Goal: Complete application form

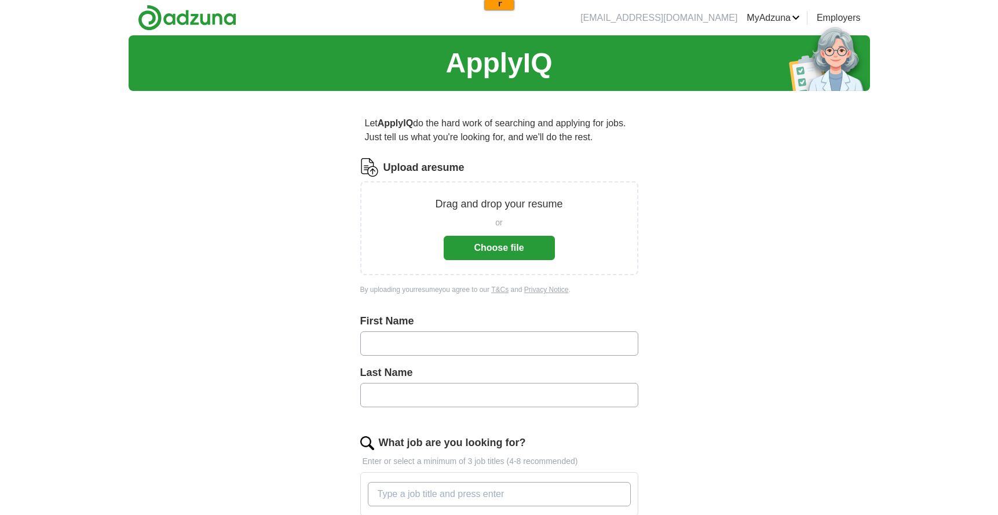
click at [484, 257] on button "Choose file" at bounding box center [498, 248] width 111 height 24
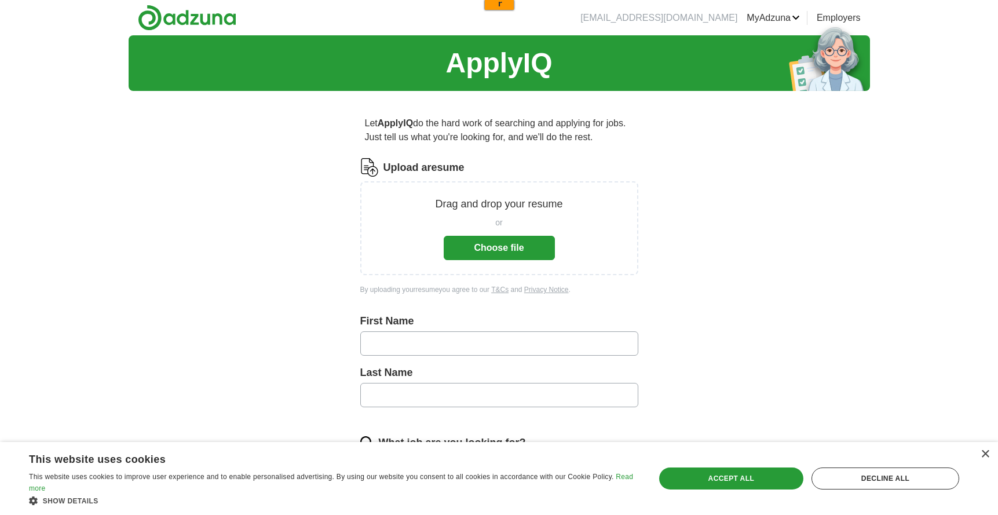
click at [471, 243] on button "Choose file" at bounding box center [498, 248] width 111 height 24
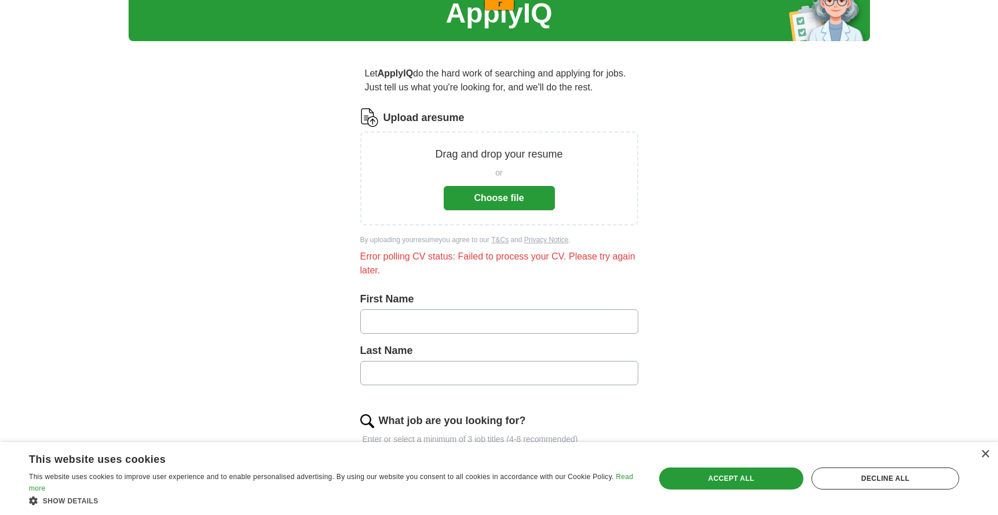
scroll to position [65, 0]
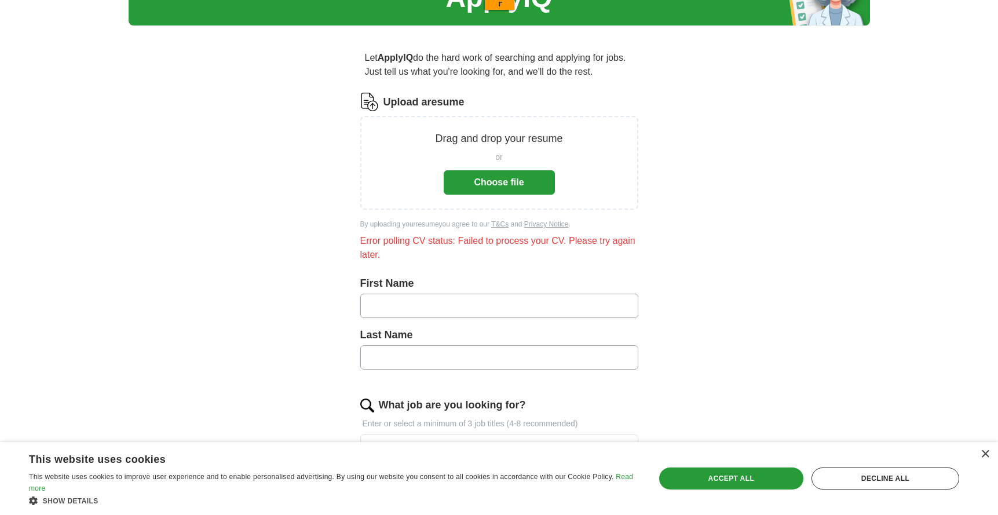
click at [479, 190] on button "Choose file" at bounding box center [498, 182] width 111 height 24
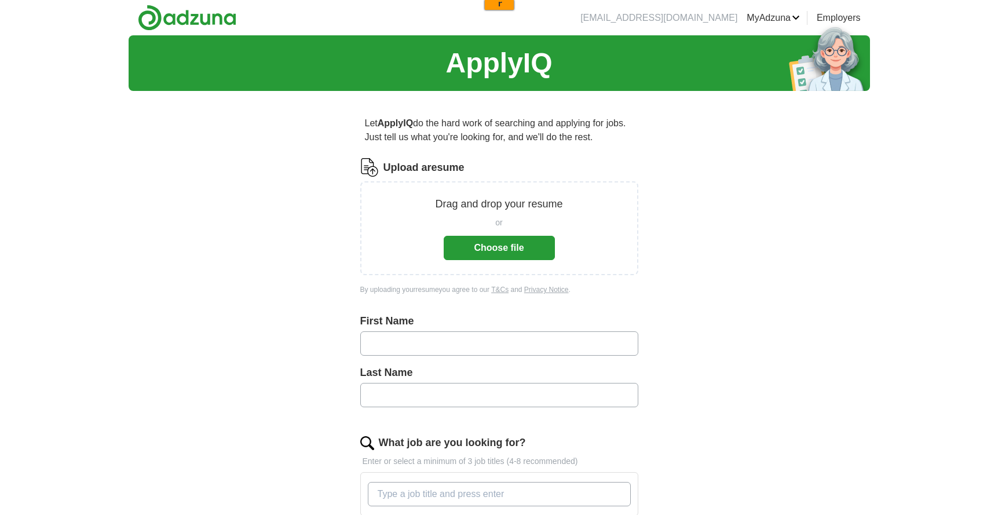
click at [498, 240] on button "Choose file" at bounding box center [498, 248] width 111 height 24
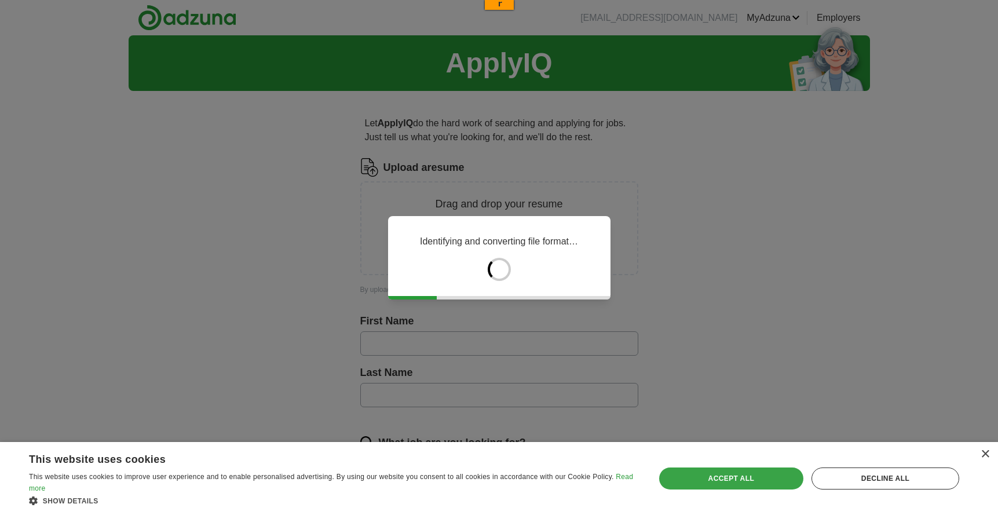
click at [746, 478] on div "Accept all" at bounding box center [731, 478] width 144 height 22
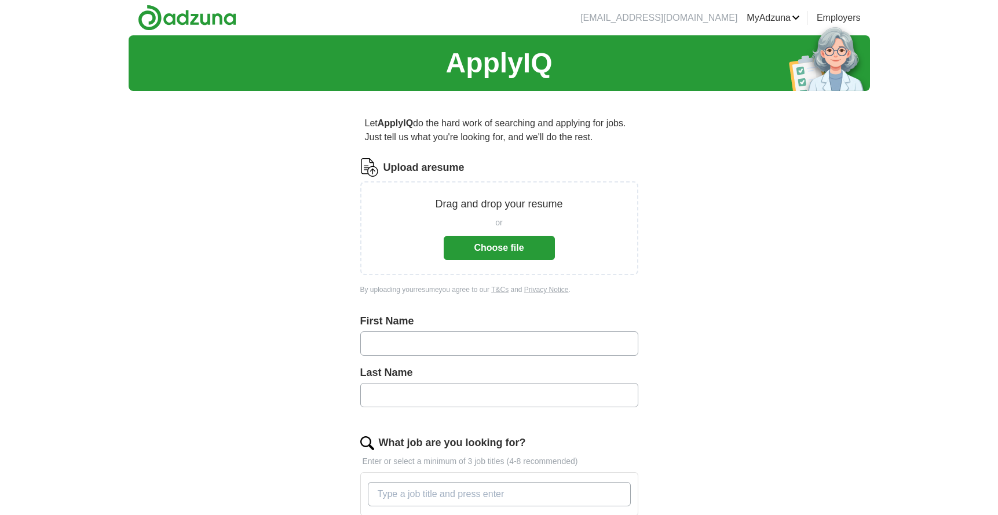
click at [472, 245] on button "Choose file" at bounding box center [498, 248] width 111 height 24
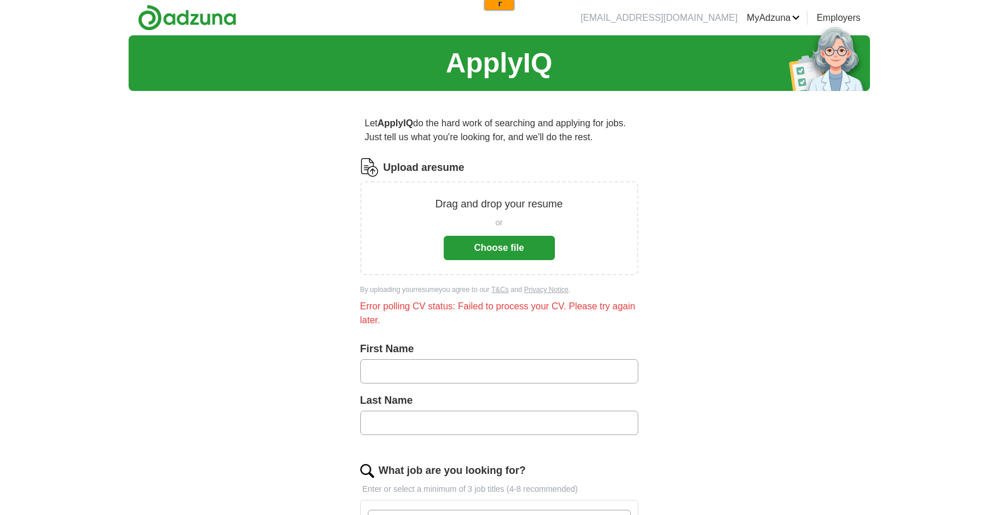
click at [712, 0] on header "vivekgupta011007@gmail.com MyAdzuna Alerts Favorites Resumes ApplyIQ Preference…" at bounding box center [499, 17] width 741 height 35
click at [707, 22] on li "[EMAIL_ADDRESS][DOMAIN_NAME]" at bounding box center [658, 18] width 157 height 14
click at [0, 0] on link "Resumes" at bounding box center [0, 0] width 0 height 0
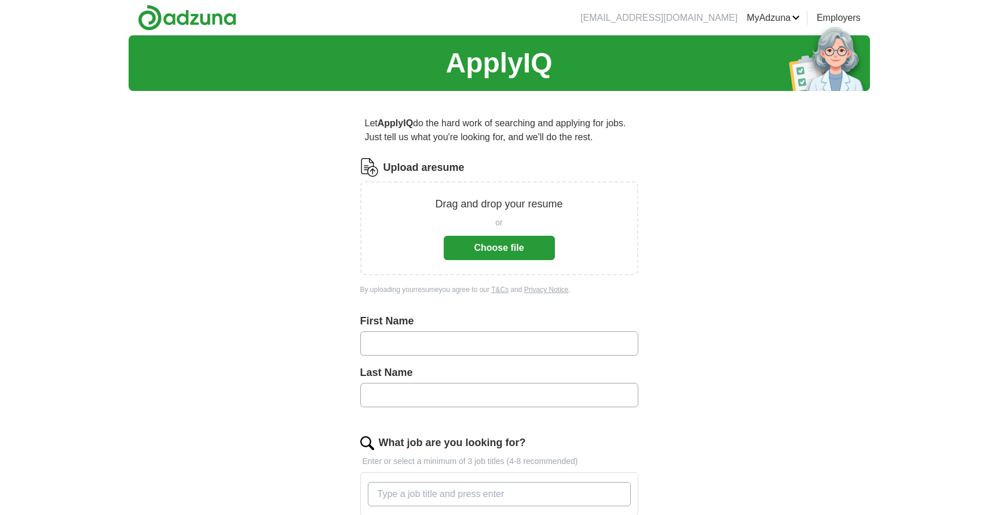
click at [498, 258] on button "Choose file" at bounding box center [498, 248] width 111 height 24
click at [150, 405] on div "ApplyIQ Let ApplyIQ do the hard work of searching and applying for jobs. Just t…" at bounding box center [499, 400] width 741 height 731
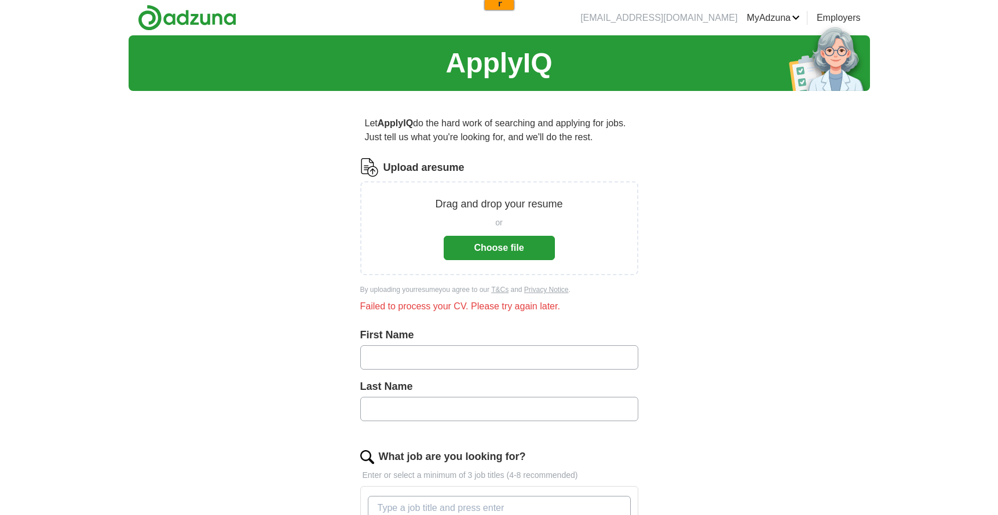
click at [0, 0] on link "Resumes" at bounding box center [0, 0] width 0 height 0
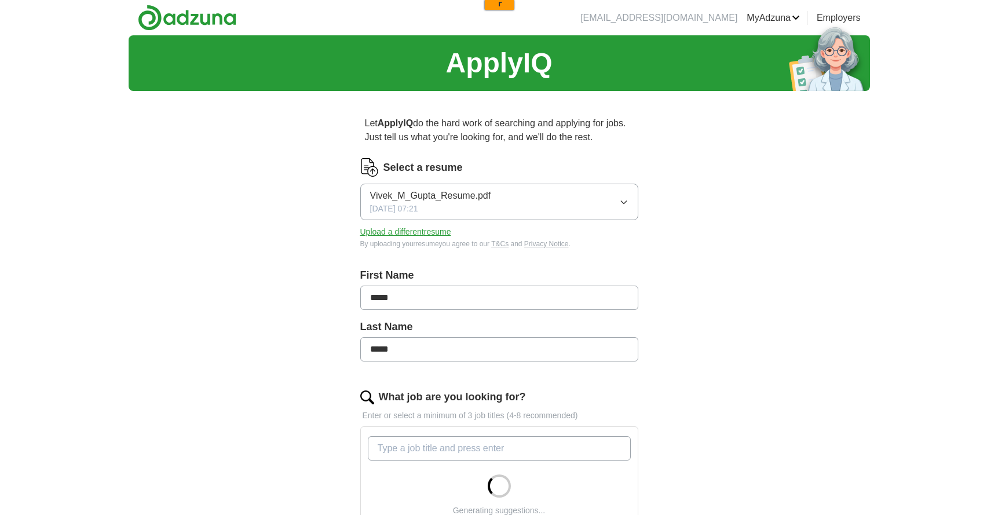
click at [622, 198] on icon "button" at bounding box center [623, 201] width 9 height 9
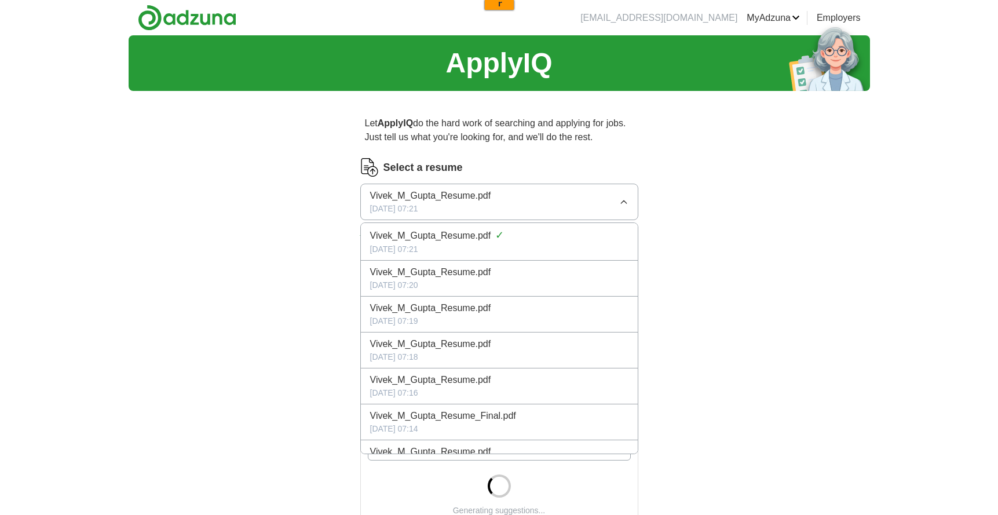
click at [622, 199] on icon "button" at bounding box center [623, 201] width 9 height 9
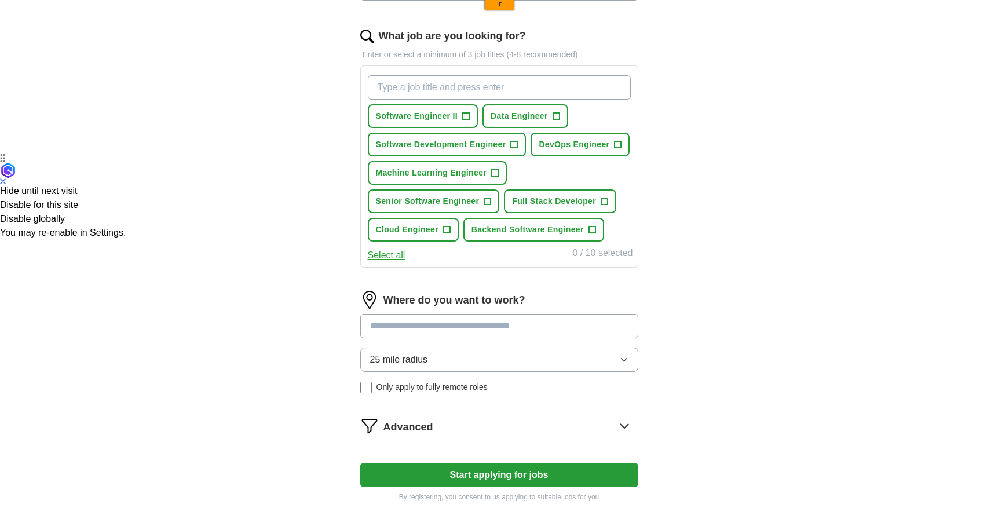
scroll to position [362, 0]
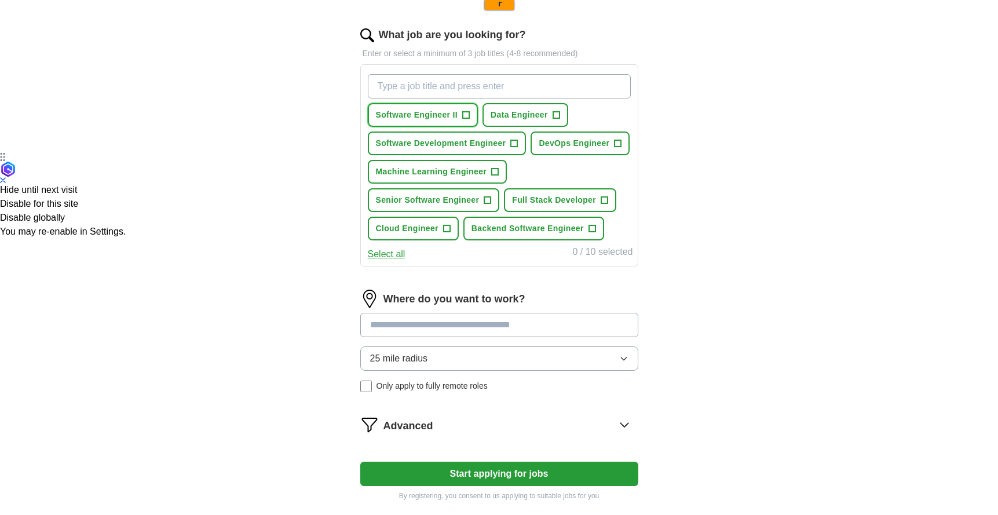
click at [465, 113] on span "+" at bounding box center [466, 115] width 7 height 9
click at [509, 143] on button "Software Development Engineer +" at bounding box center [447, 143] width 159 height 24
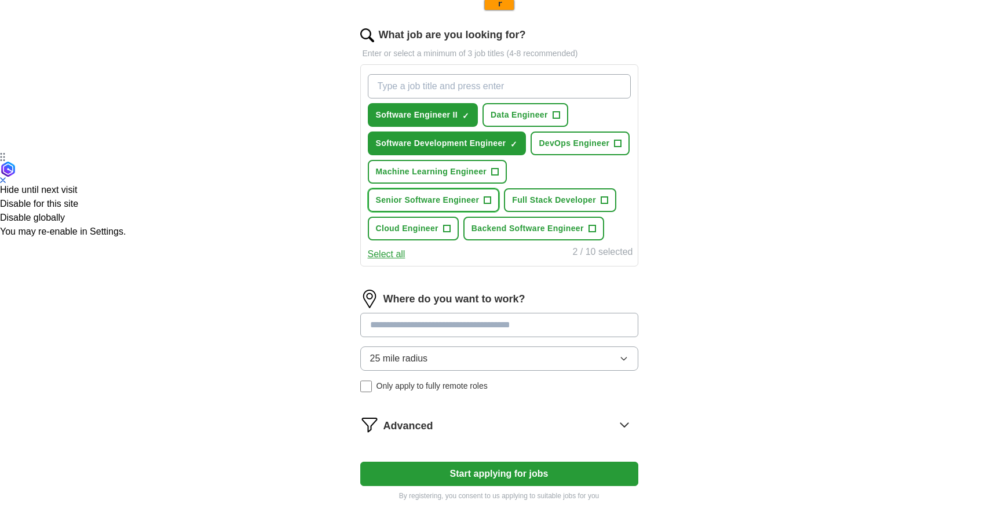
click at [476, 203] on span "Senior Software Engineer" at bounding box center [428, 200] width 104 height 12
click at [563, 204] on span "Full Stack Developer" at bounding box center [554, 200] width 84 height 12
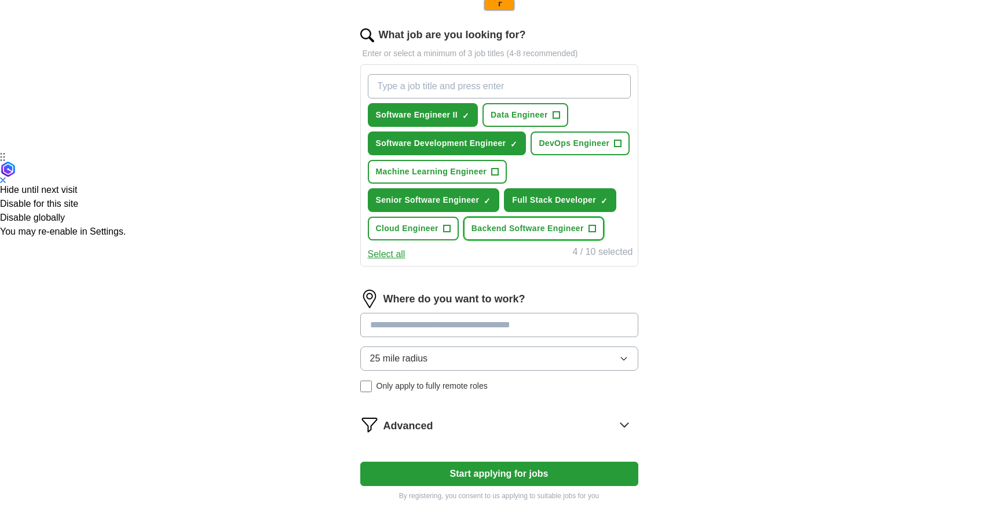
click at [548, 232] on span "Backend Software Engineer" at bounding box center [527, 228] width 112 height 12
click at [397, 258] on button "Select all" at bounding box center [387, 254] width 38 height 14
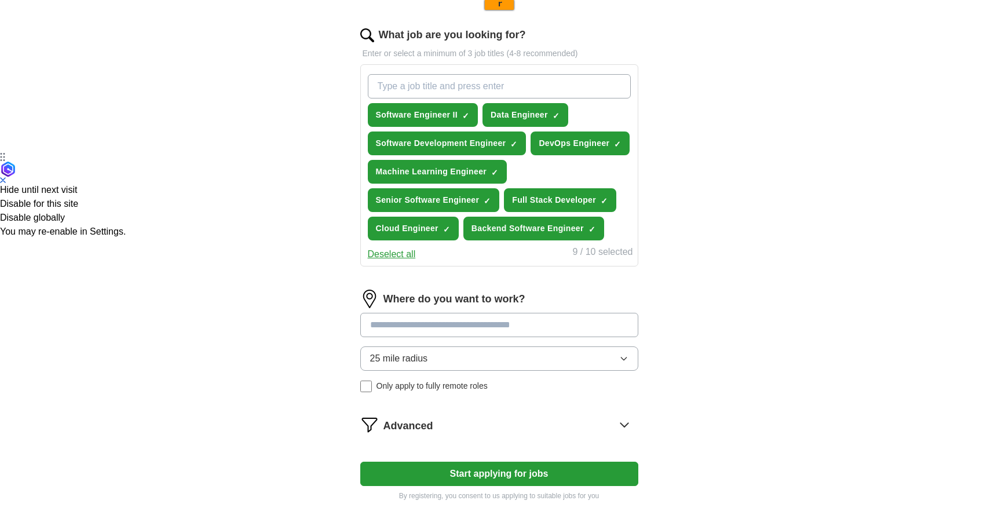
click at [396, 254] on button "Deselect all" at bounding box center [392, 254] width 48 height 14
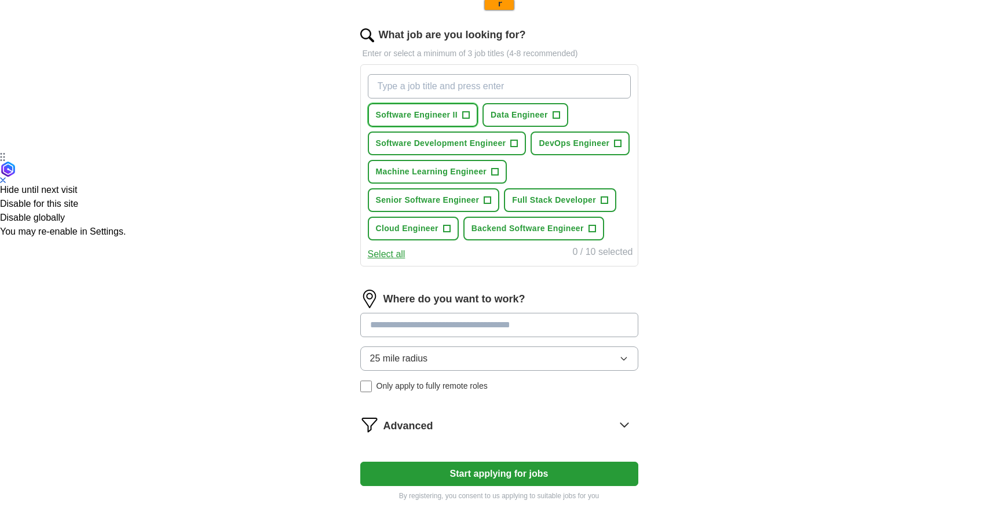
click at [457, 116] on span "Software Engineer II" at bounding box center [417, 115] width 82 height 12
click at [493, 145] on span "Software Development Engineer" at bounding box center [441, 143] width 130 height 12
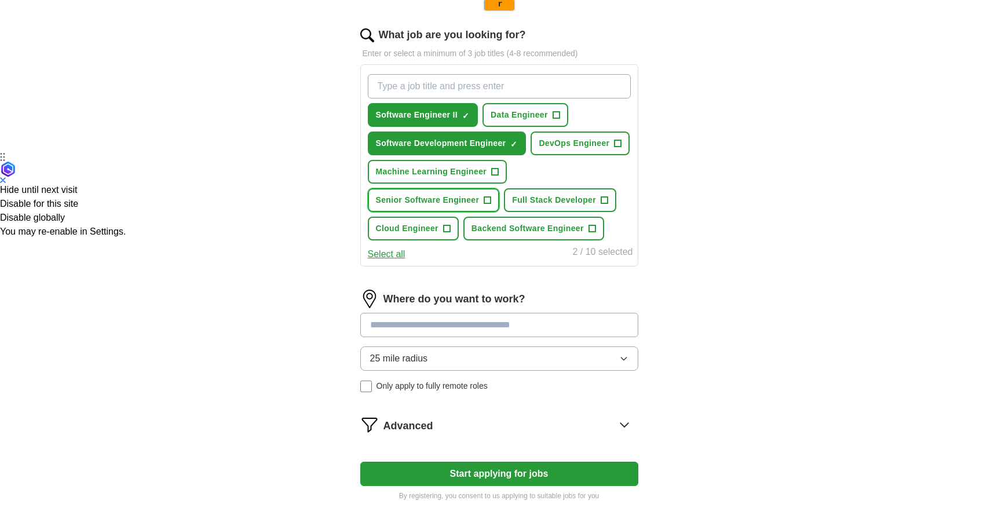
click at [463, 201] on span "Senior Software Engineer" at bounding box center [428, 200] width 104 height 12
click at [532, 199] on span "Full Stack Developer" at bounding box center [554, 200] width 84 height 12
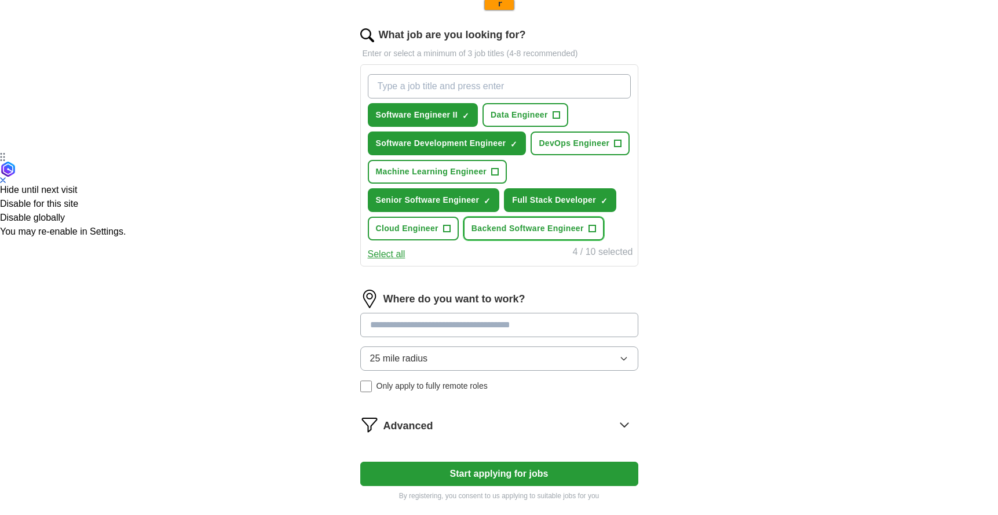
click at [523, 229] on span "Backend Software Engineer" at bounding box center [527, 228] width 112 height 12
click at [463, 326] on input at bounding box center [499, 325] width 278 height 24
click at [446, 358] on div "Where do you want to work? 25 mile radius Only apply to fully remote roles" at bounding box center [499, 345] width 278 height 112
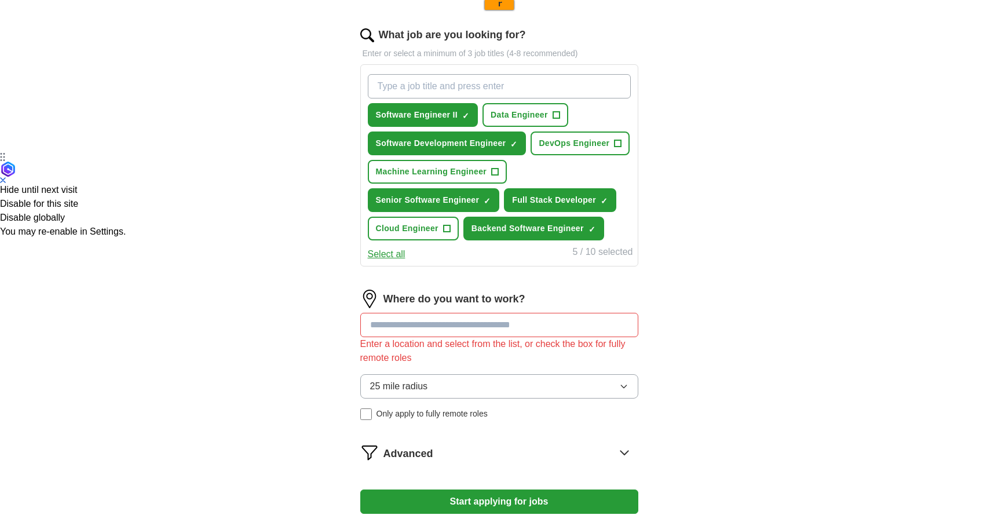
click at [411, 331] on input at bounding box center [499, 325] width 278 height 24
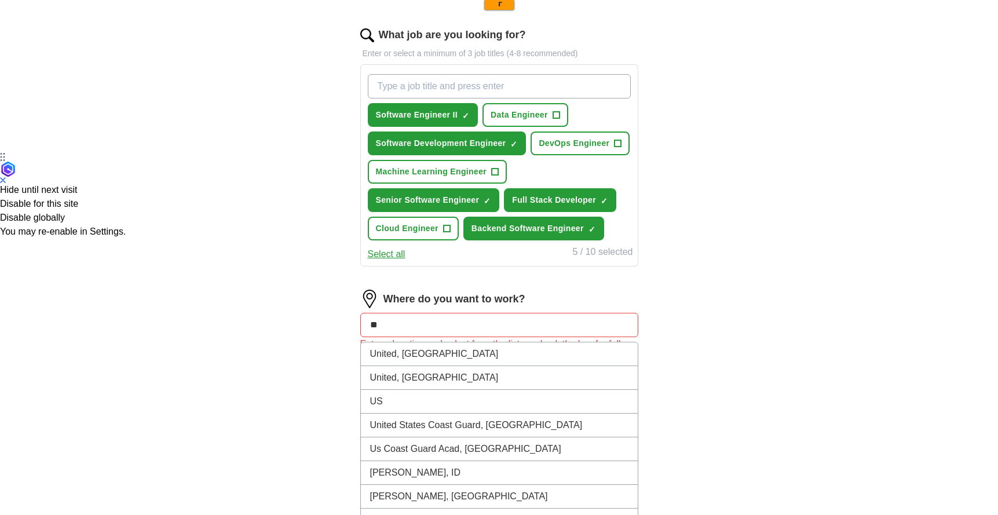
type input "*"
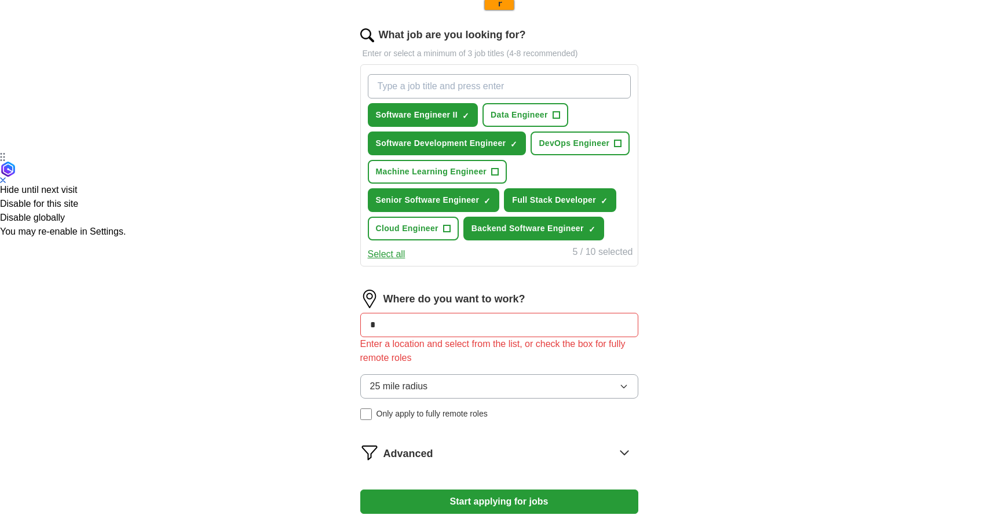
type input "**"
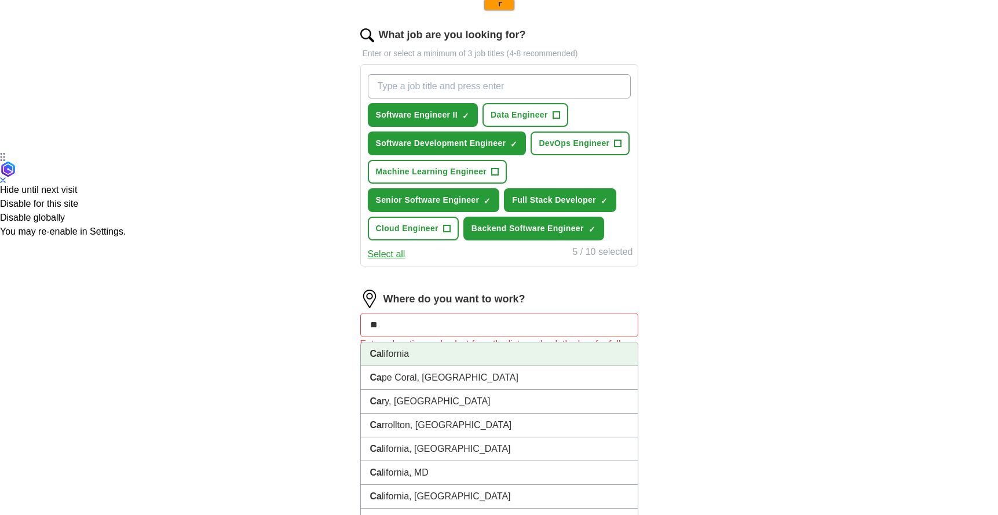
click at [394, 349] on li "Ca lifornia" at bounding box center [499, 354] width 277 height 24
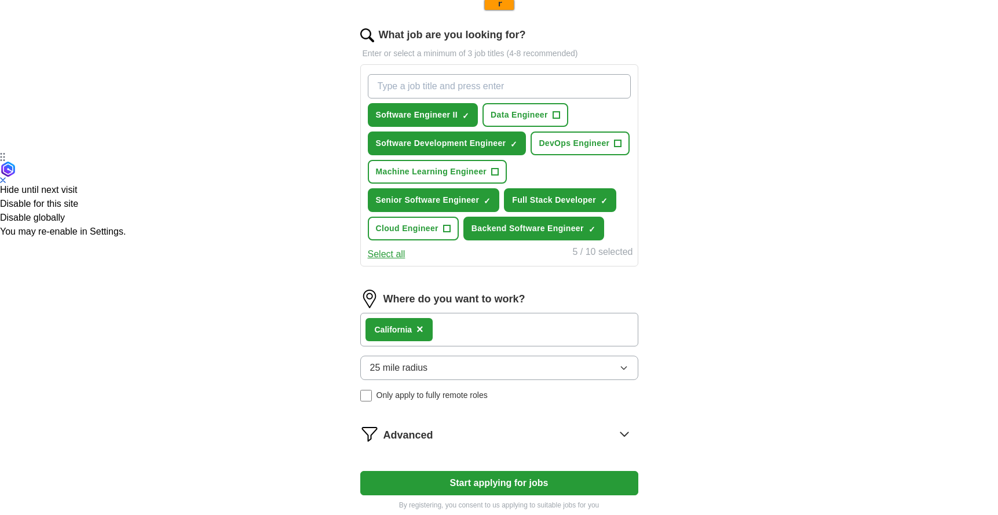
click at [447, 326] on div "Ca lifornia ×" at bounding box center [499, 330] width 278 height 34
click at [463, 333] on div "Ca lifornia ×" at bounding box center [499, 330] width 278 height 34
click at [458, 326] on div "Ca lifornia ×" at bounding box center [499, 330] width 278 height 34
click at [449, 326] on div "Ca lifornia ×" at bounding box center [499, 330] width 278 height 34
click at [443, 331] on div "Ca lifornia ×" at bounding box center [499, 330] width 278 height 34
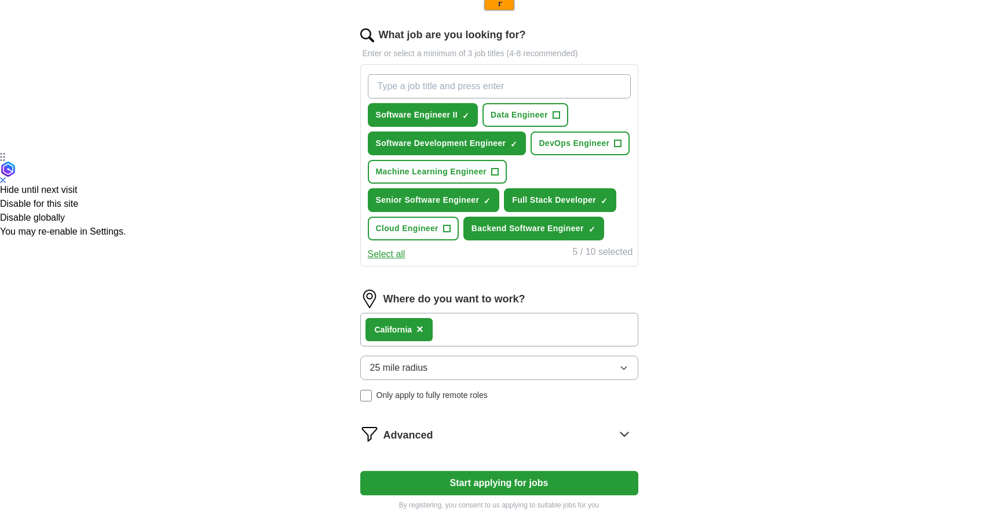
click at [443, 331] on div "Ca lifornia ×" at bounding box center [499, 330] width 278 height 34
click at [399, 371] on span "25 mile radius" at bounding box center [399, 368] width 58 height 14
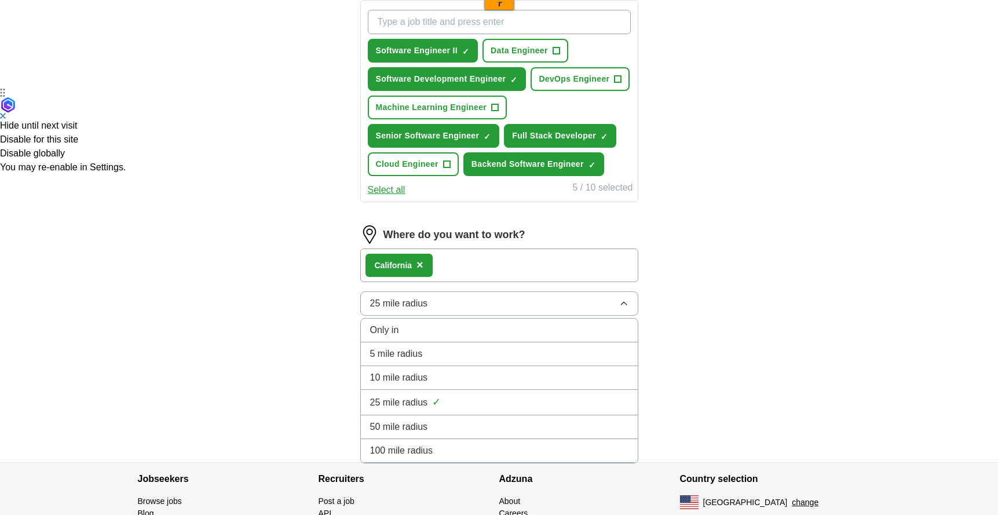
scroll to position [490, 0]
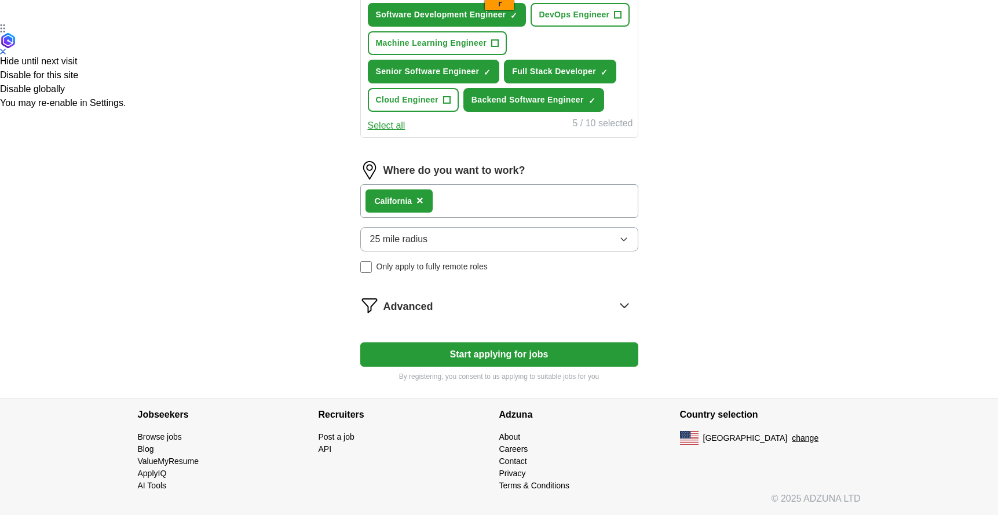
click at [454, 245] on button "25 mile radius" at bounding box center [499, 239] width 278 height 24
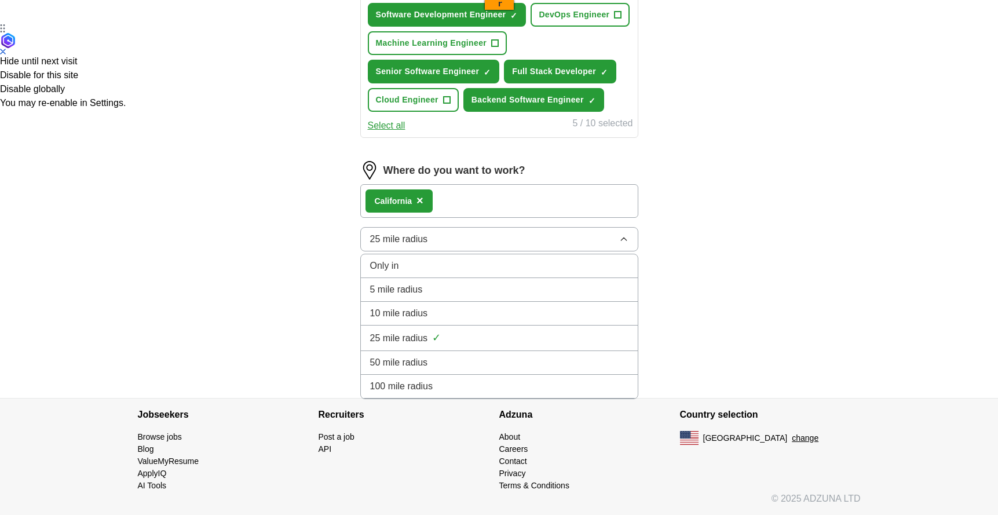
click at [426, 387] on span "100 mile radius" at bounding box center [401, 386] width 63 height 14
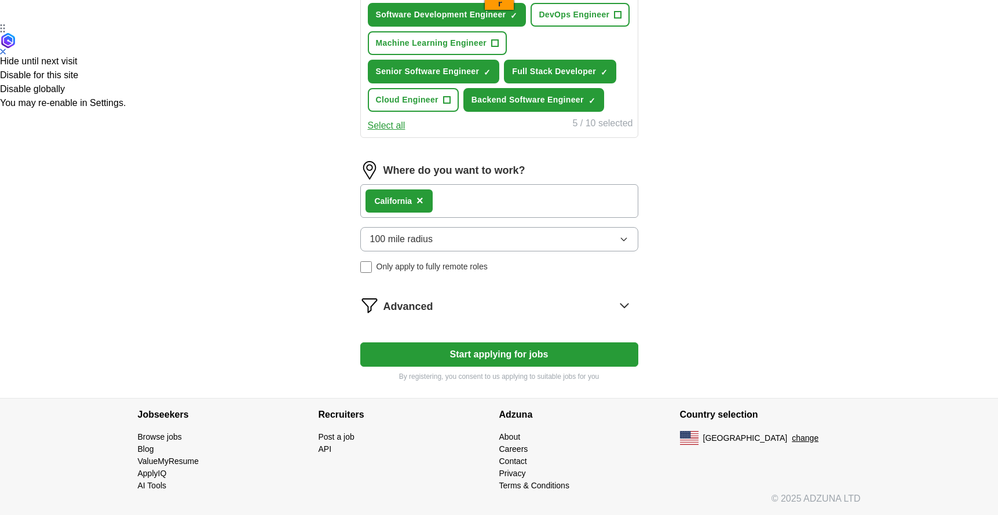
click at [442, 307] on div "Advanced" at bounding box center [510, 305] width 255 height 19
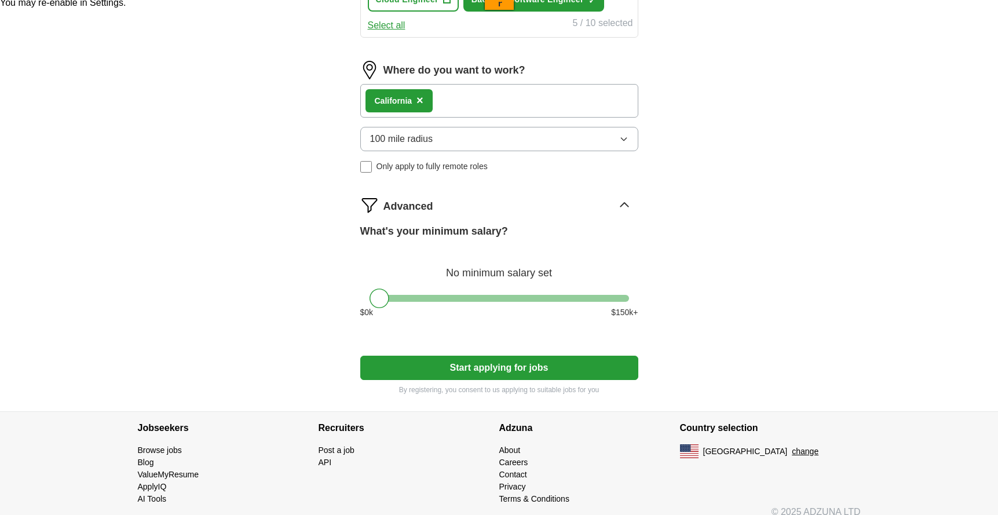
scroll to position [593, 0]
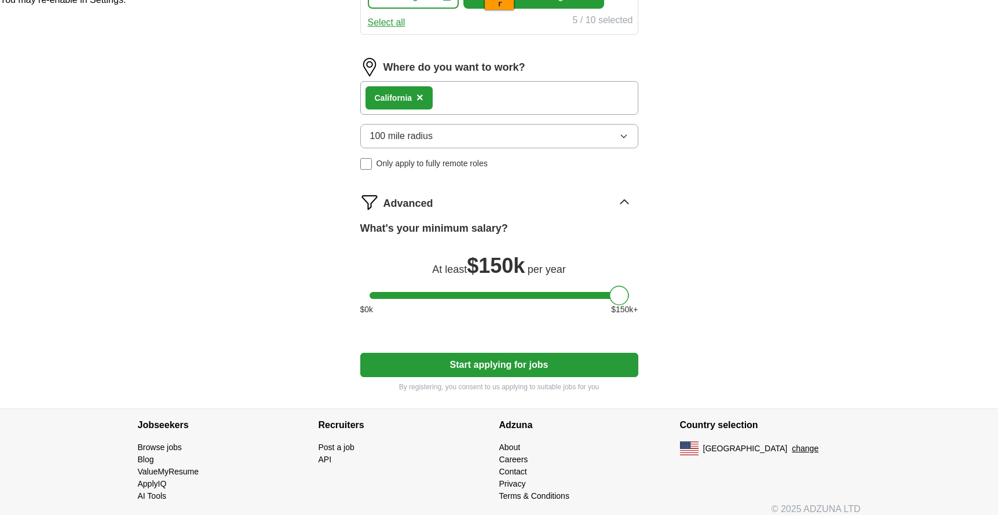
drag, startPoint x: 379, startPoint y: 298, endPoint x: 647, endPoint y: 296, distance: 268.6
click at [522, 364] on button "Start applying for jobs" at bounding box center [499, 365] width 278 height 24
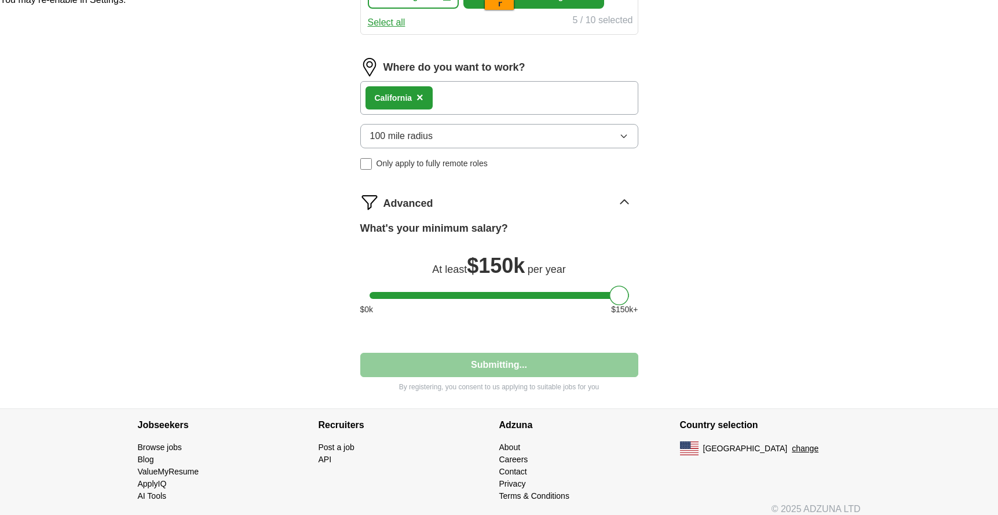
select select "**"
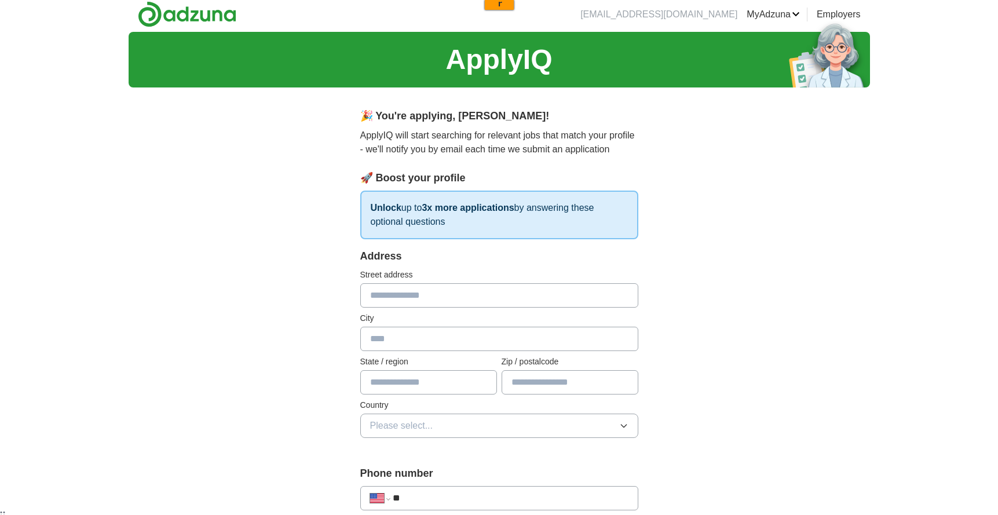
scroll to position [0, 0]
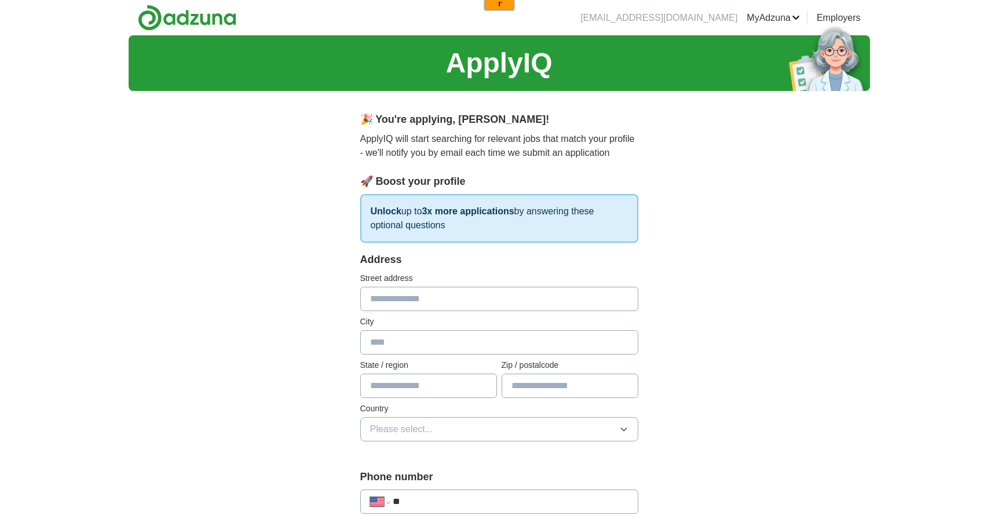
click at [428, 309] on input "text" at bounding box center [499, 299] width 278 height 24
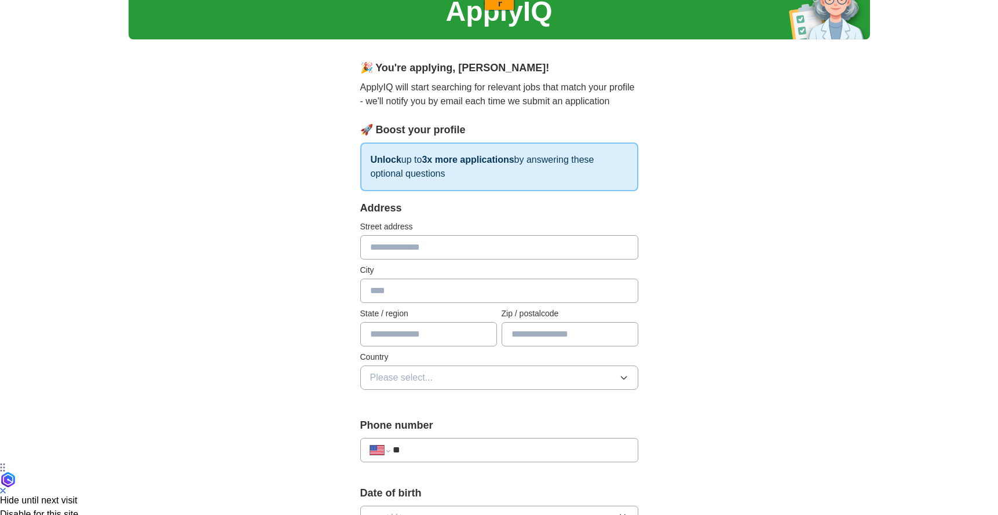
click at [378, 253] on input "text" at bounding box center [499, 247] width 278 height 24
type input "**********"
click at [468, 248] on input "**********" at bounding box center [499, 247] width 278 height 24
click at [417, 294] on input "text" at bounding box center [499, 290] width 278 height 24
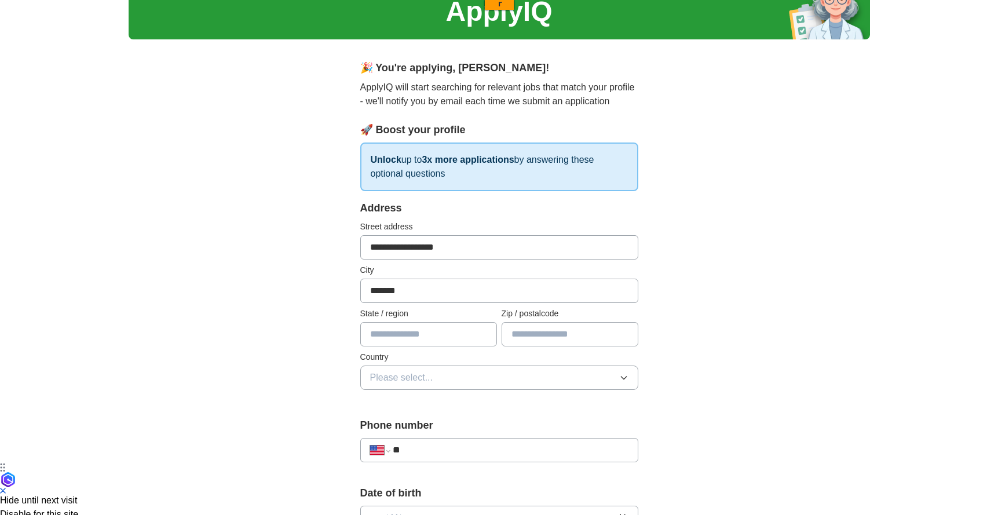
type input "*******"
type input "**"
click at [525, 329] on input "text" at bounding box center [569, 334] width 137 height 24
type input "*****"
click at [458, 375] on button "Please select..." at bounding box center [499, 377] width 278 height 24
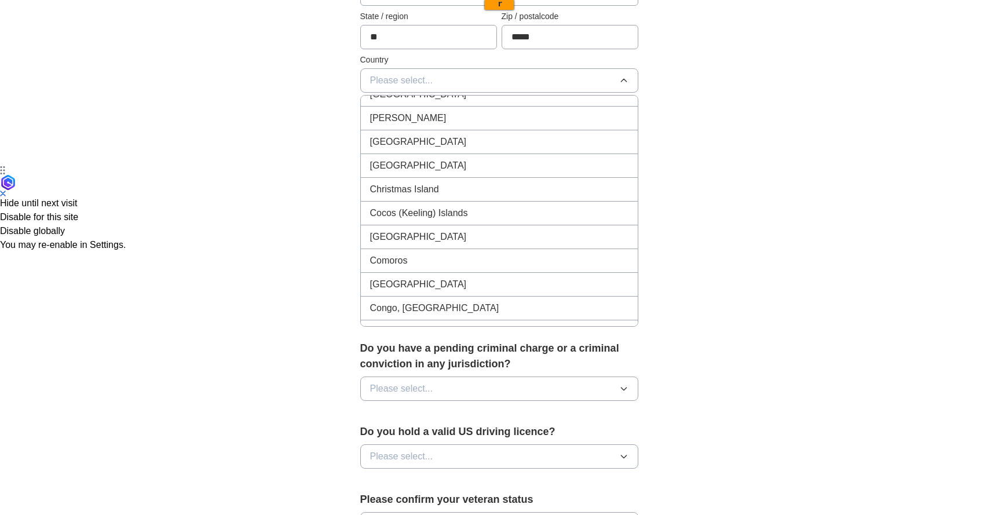
scroll to position [0, 0]
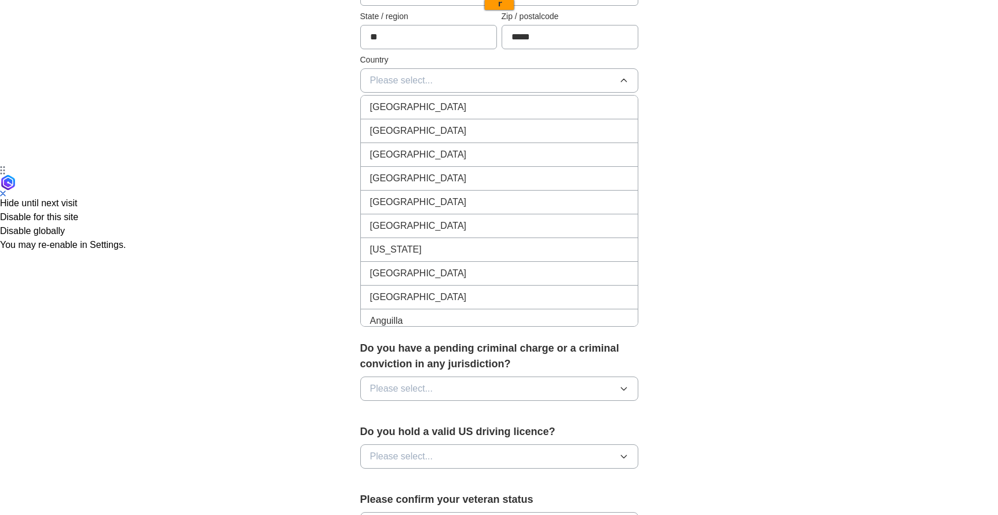
click at [426, 126] on div "[GEOGRAPHIC_DATA]" at bounding box center [499, 131] width 258 height 14
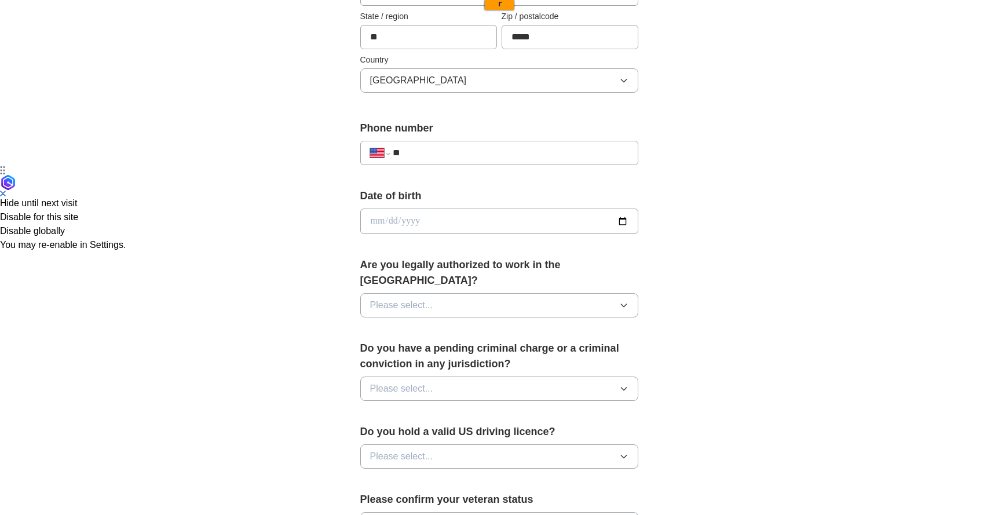
click at [417, 156] on input "**" at bounding box center [510, 153] width 235 height 14
type input "**********"
click at [467, 212] on input "date" at bounding box center [499, 220] width 278 height 25
click at [622, 223] on input "date" at bounding box center [499, 220] width 278 height 25
type input "**********"
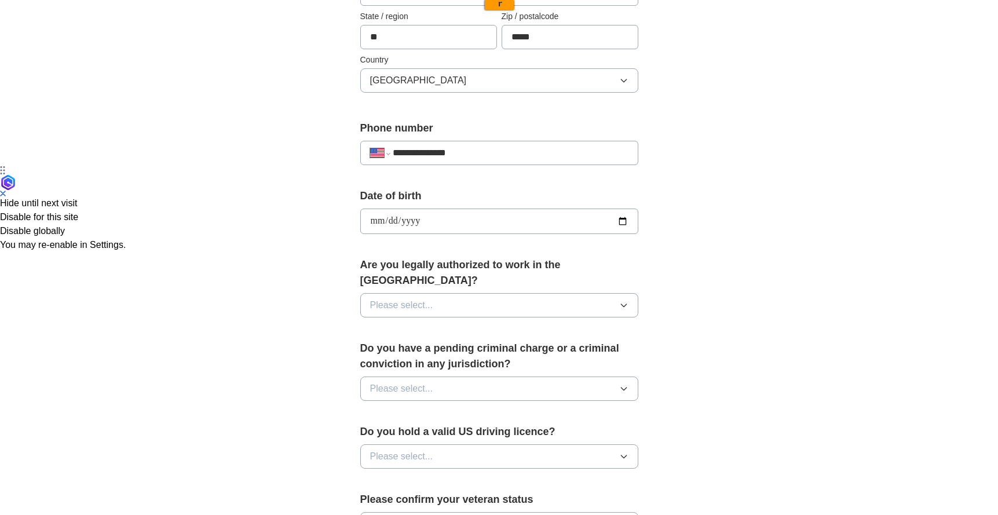
click at [401, 298] on span "Please select..." at bounding box center [401, 305] width 63 height 14
click at [391, 325] on div "Yes" at bounding box center [499, 332] width 258 height 14
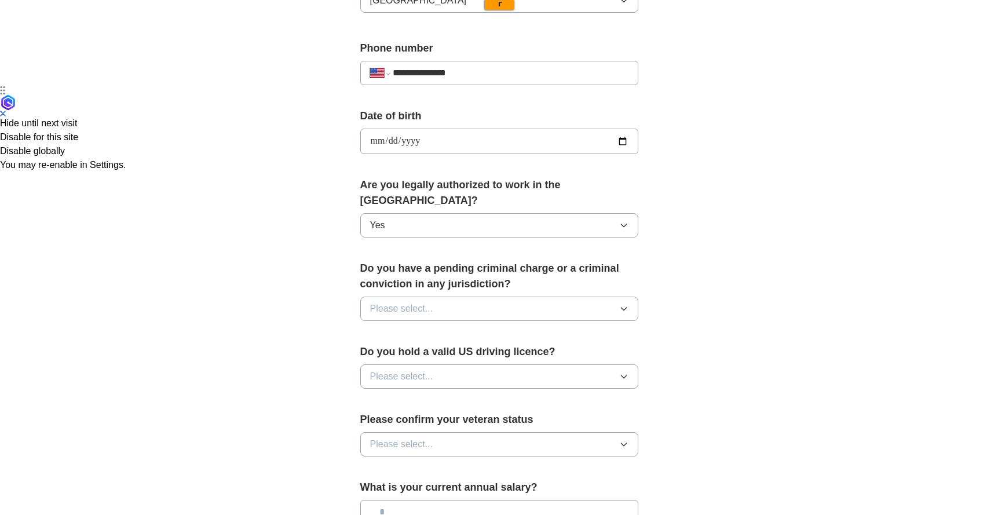
scroll to position [449, 0]
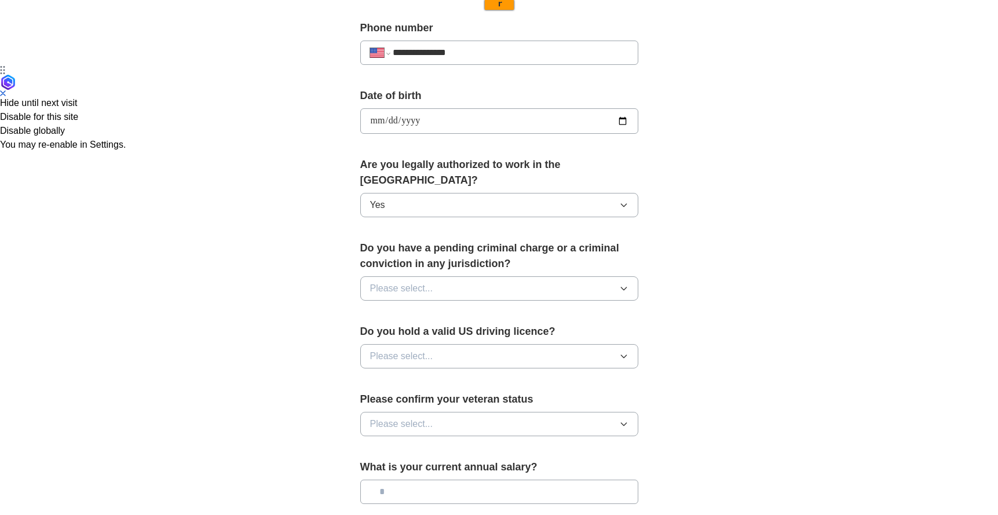
click at [397, 276] on button "Please select..." at bounding box center [499, 288] width 278 height 24
click at [383, 332] on div "No" at bounding box center [499, 339] width 258 height 14
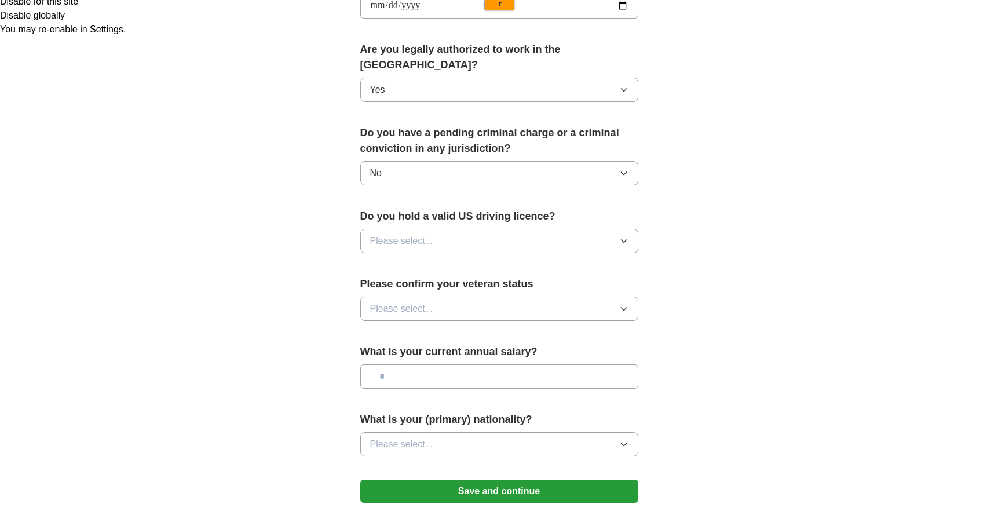
scroll to position [565, 0]
click at [407, 233] on span "Please select..." at bounding box center [401, 240] width 63 height 14
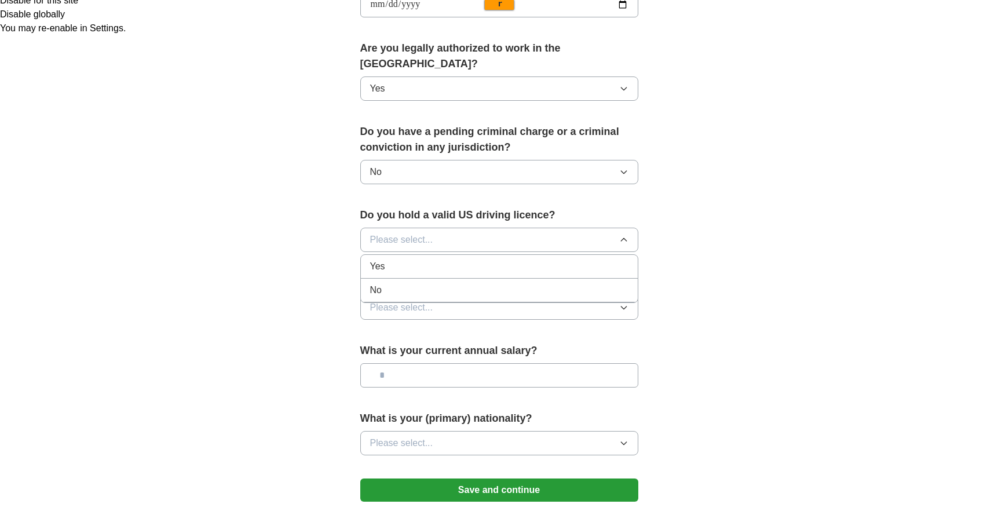
click at [400, 259] on div "Yes" at bounding box center [499, 266] width 258 height 14
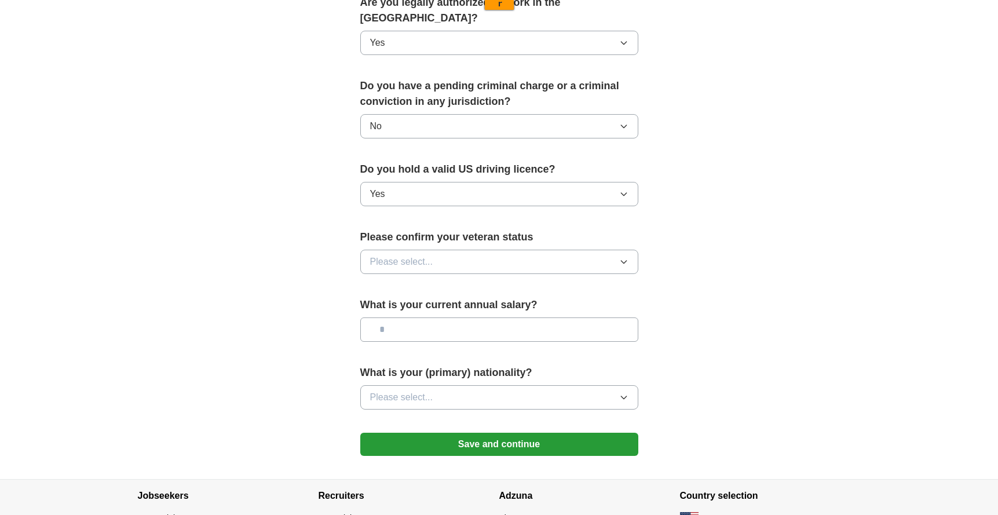
scroll to position [639, 0]
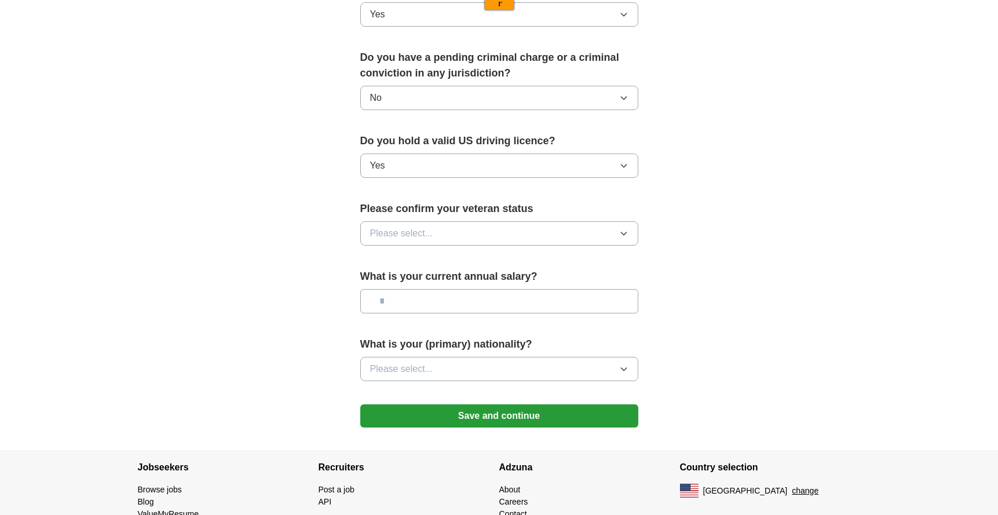
click at [401, 226] on span "Please select..." at bounding box center [401, 233] width 63 height 14
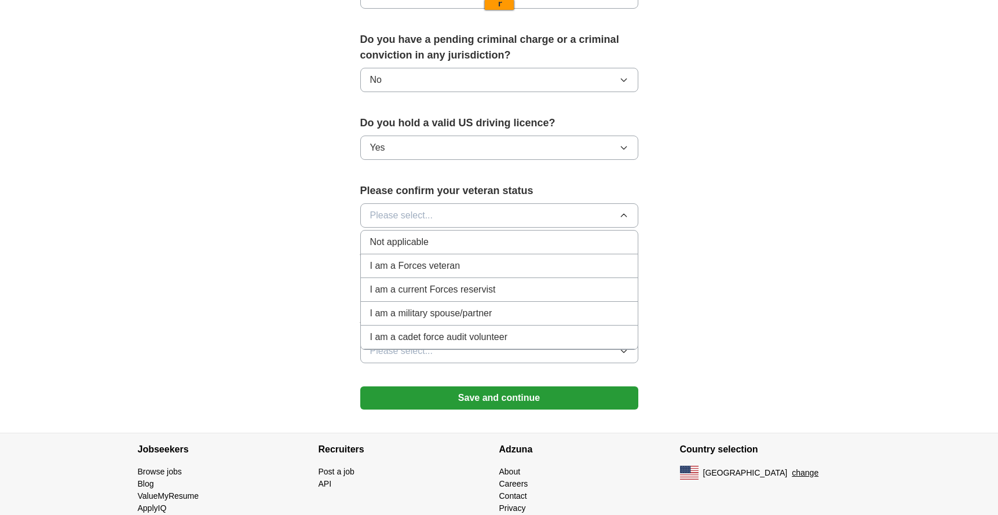
scroll to position [655, 0]
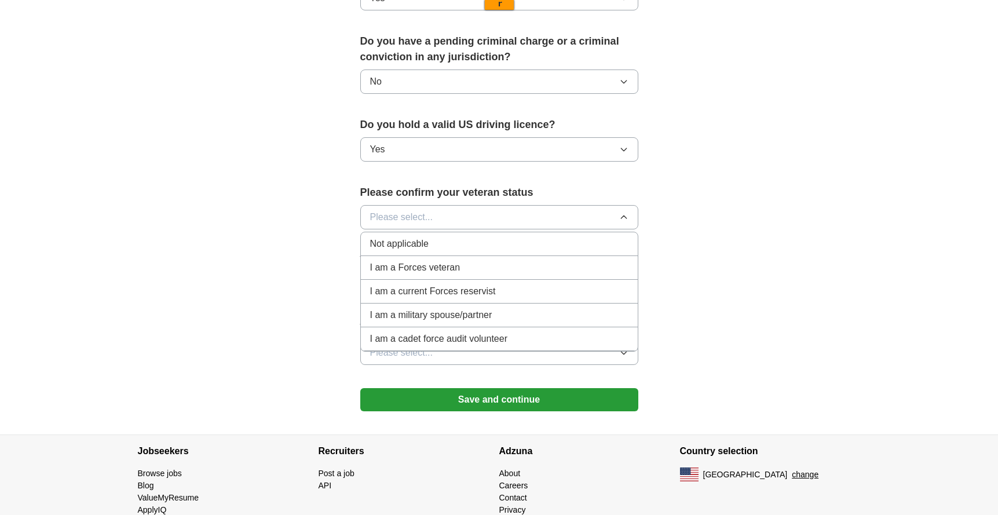
click at [395, 236] on li "Not applicable" at bounding box center [499, 244] width 277 height 24
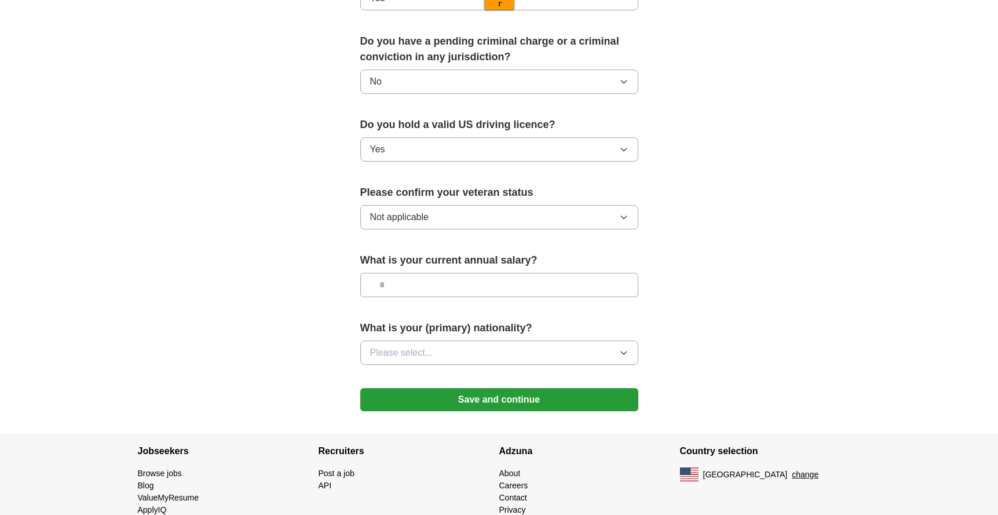
click at [404, 273] on input "text" at bounding box center [499, 285] width 278 height 24
type input "********"
click at [397, 346] on span "Please select..." at bounding box center [401, 353] width 63 height 14
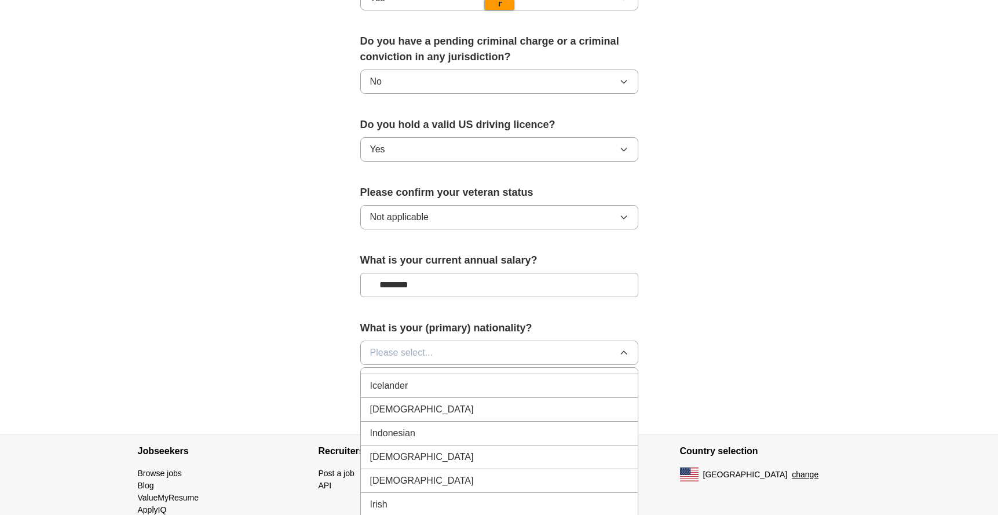
scroll to position [1862, 0]
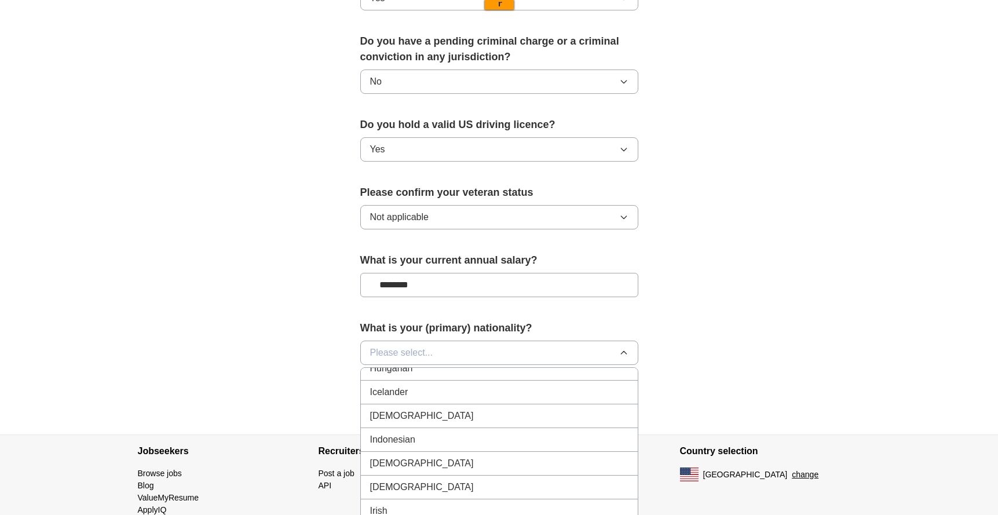
click at [402, 409] on div "[DEMOGRAPHIC_DATA]" at bounding box center [499, 416] width 258 height 14
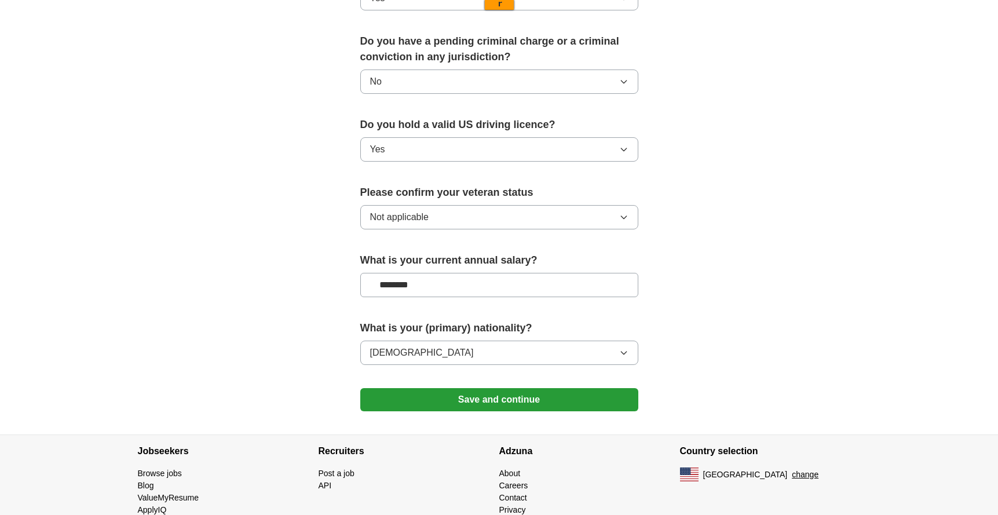
scroll to position [676, 0]
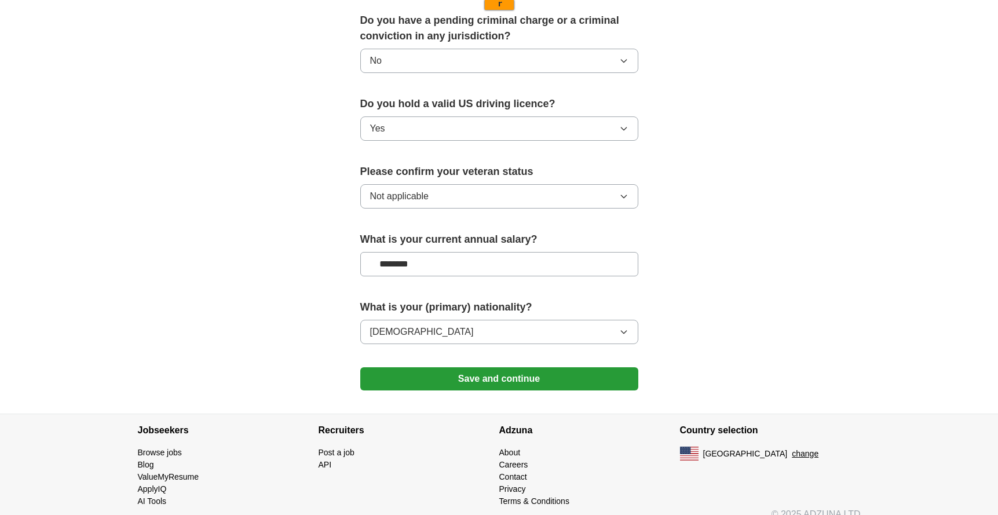
click at [508, 367] on button "Save and continue" at bounding box center [499, 378] width 278 height 23
